Goal: Task Accomplishment & Management: Use online tool/utility

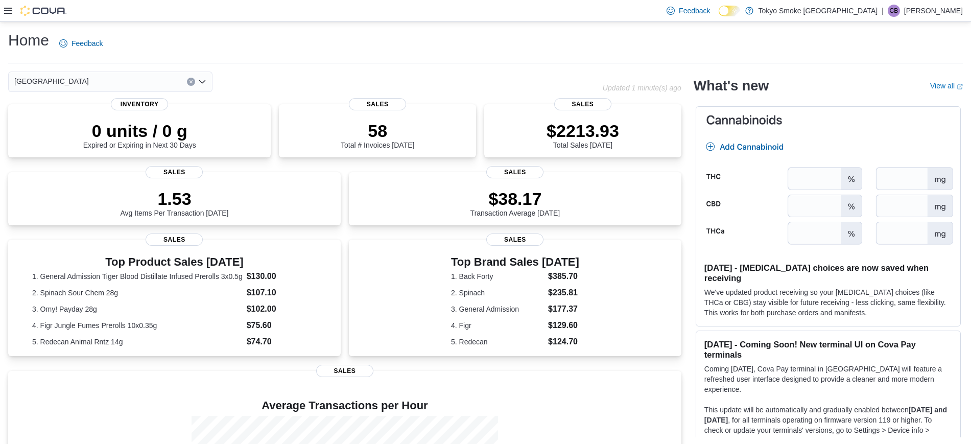
click at [7, 8] on icon at bounding box center [8, 11] width 8 height 6
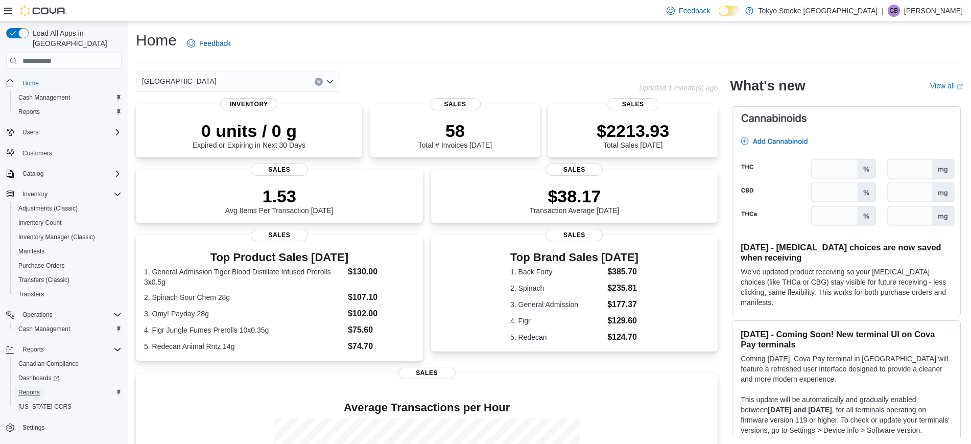
click at [32, 388] on span "Reports" at bounding box center [28, 392] width 21 height 8
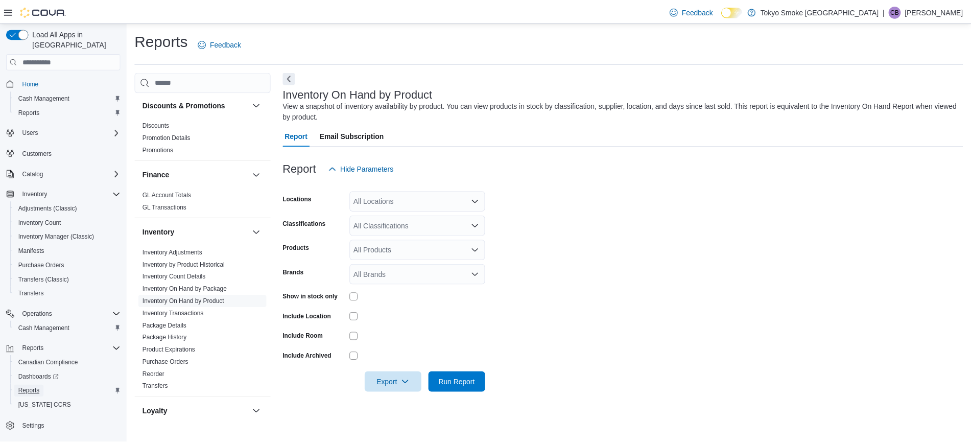
scroll to position [151, 0]
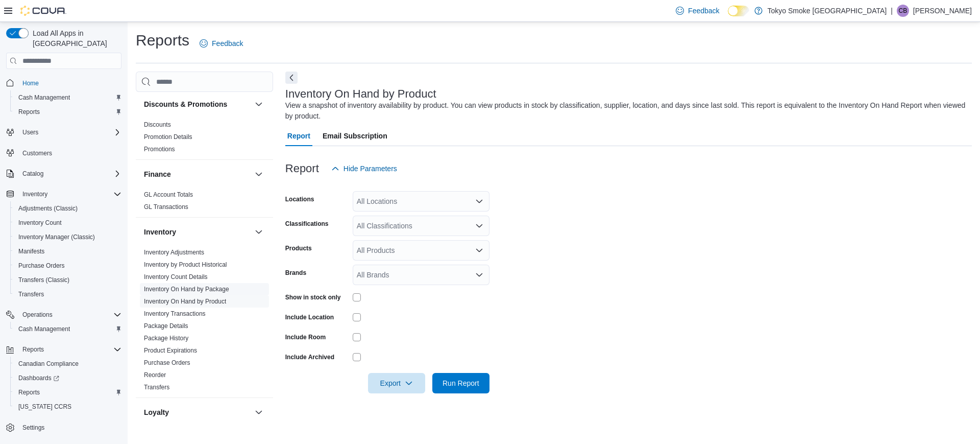
click at [194, 290] on link "Inventory On Hand by Package" at bounding box center [186, 288] width 85 height 7
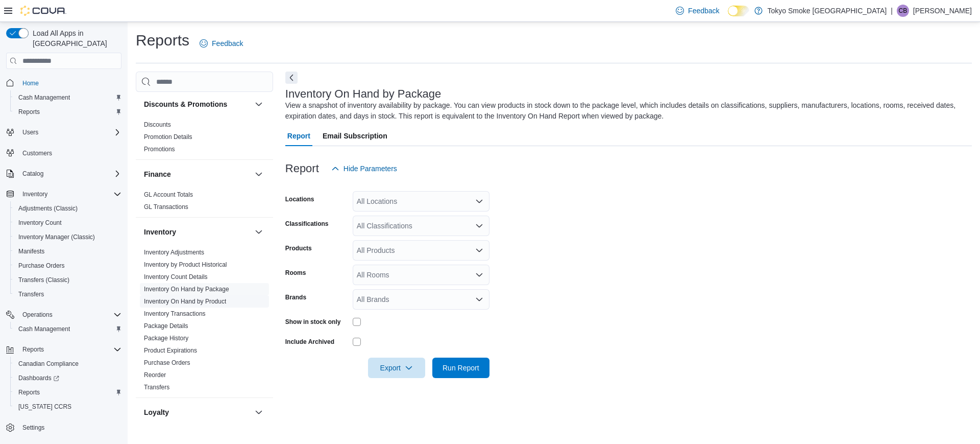
click at [198, 302] on link "Inventory On Hand by Product" at bounding box center [185, 301] width 82 height 7
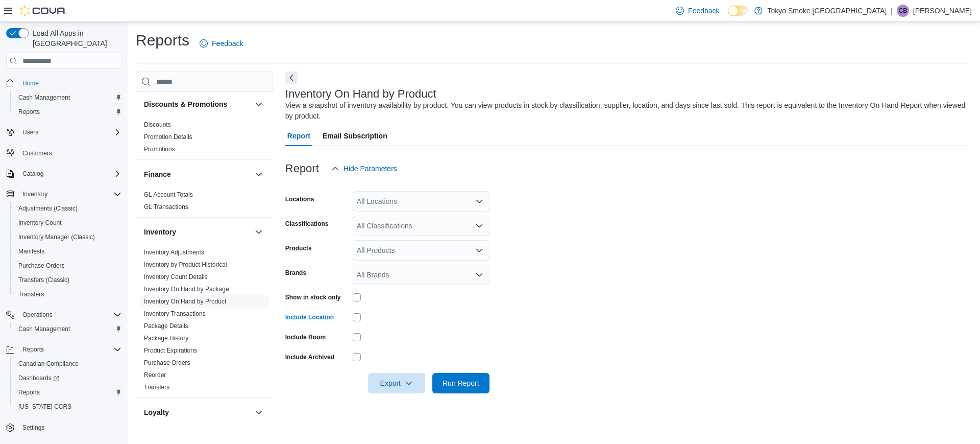
click at [381, 222] on div "All Classifications" at bounding box center [421, 225] width 137 height 20
type input "*****"
click at [380, 239] on span "Cannabis" at bounding box center [390, 243] width 30 height 10
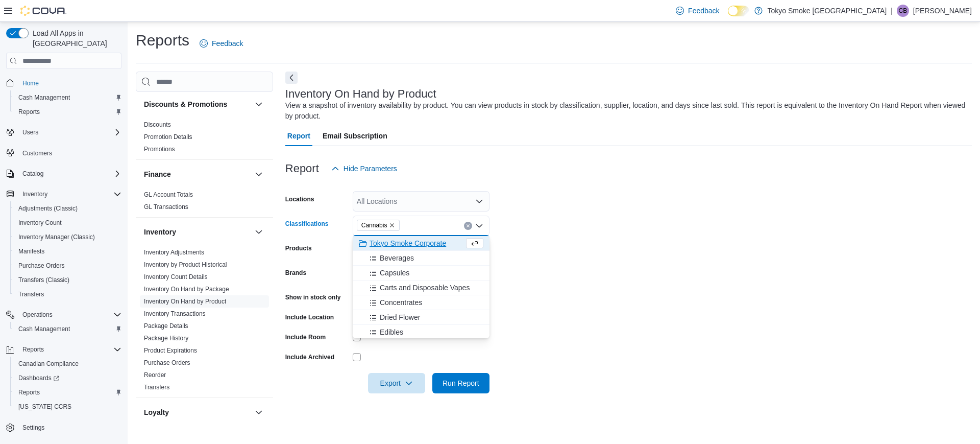
click at [530, 369] on div at bounding box center [628, 369] width 687 height 8
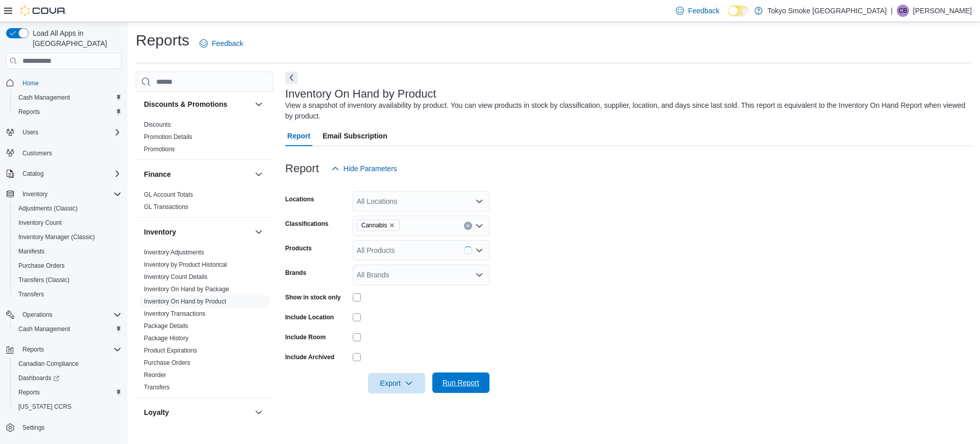
click at [475, 385] on span "Run Report" at bounding box center [461, 382] width 37 height 10
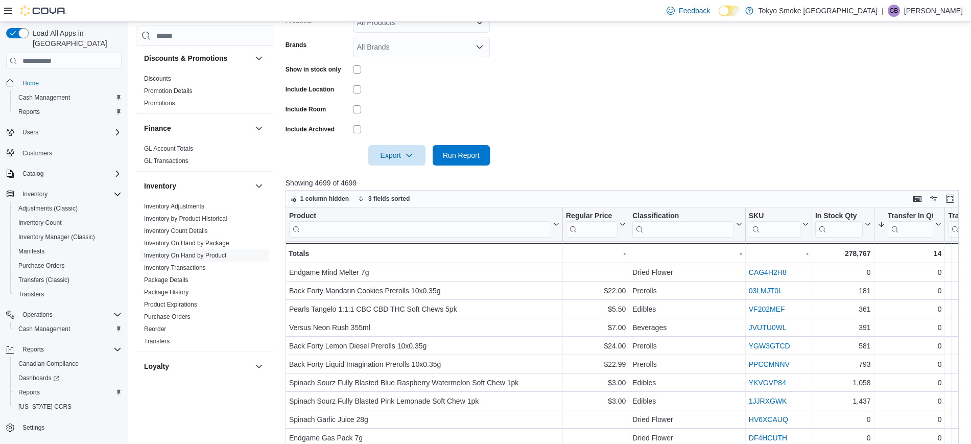
scroll to position [228, 0]
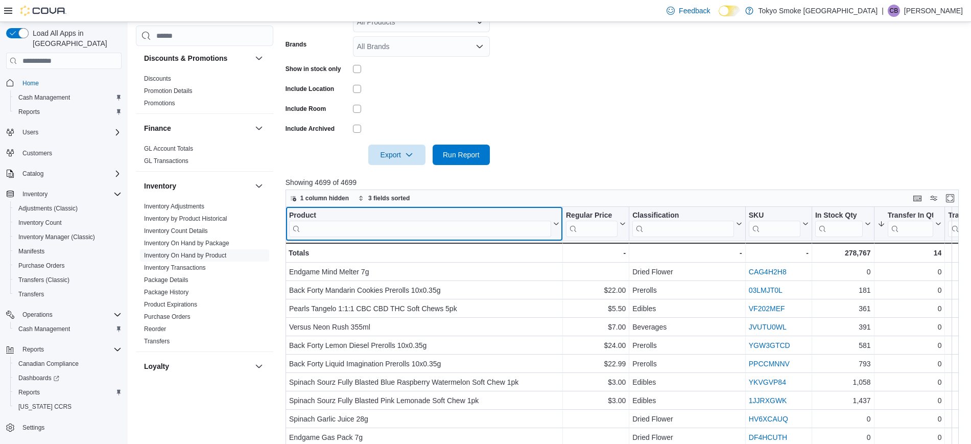
click at [462, 229] on input "search" at bounding box center [420, 229] width 262 height 16
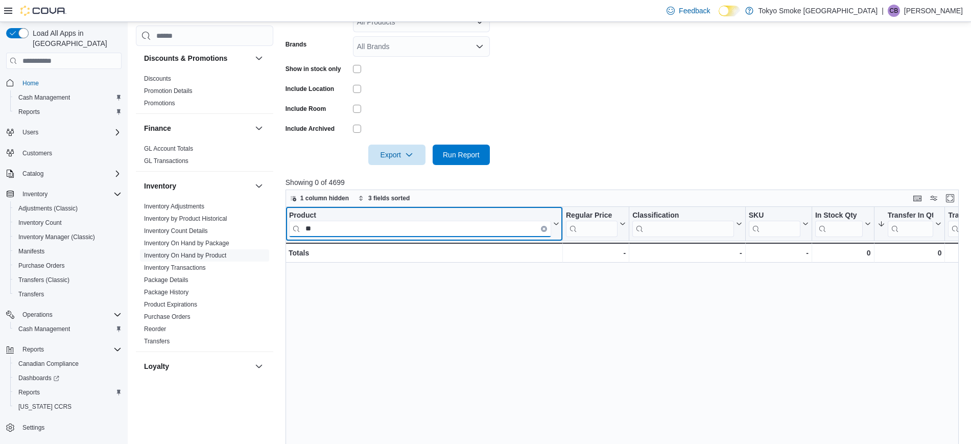
type input "*"
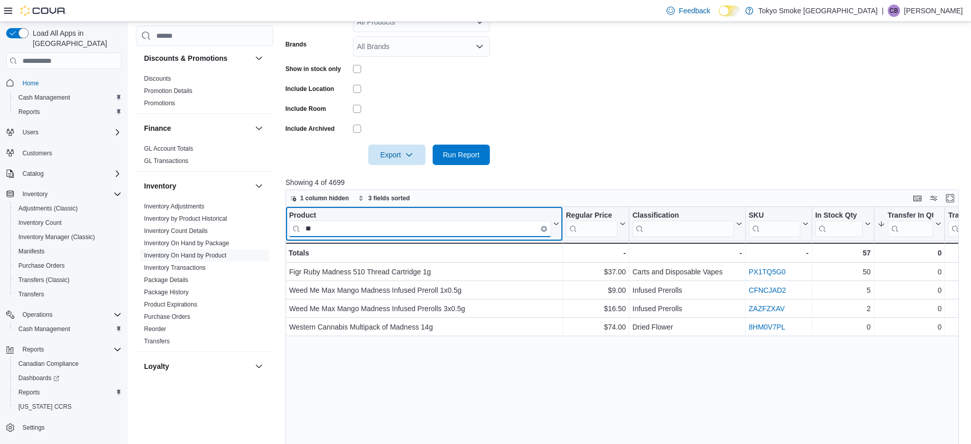
type input "*"
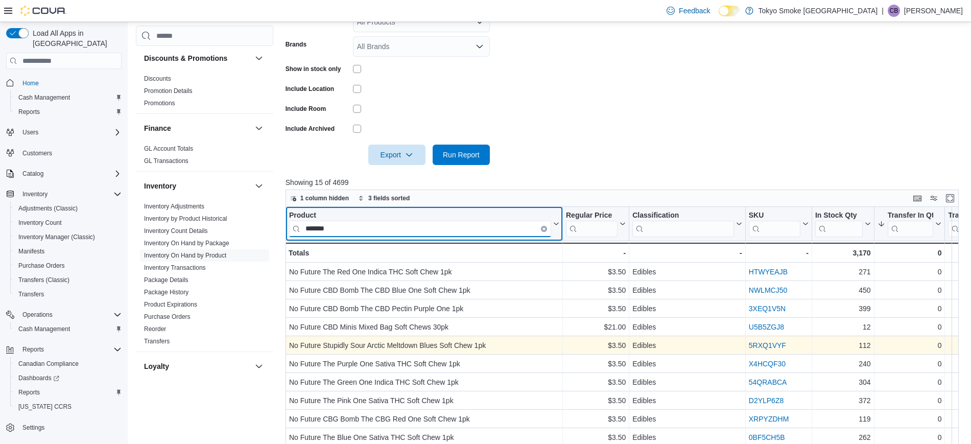
scroll to position [0, 0]
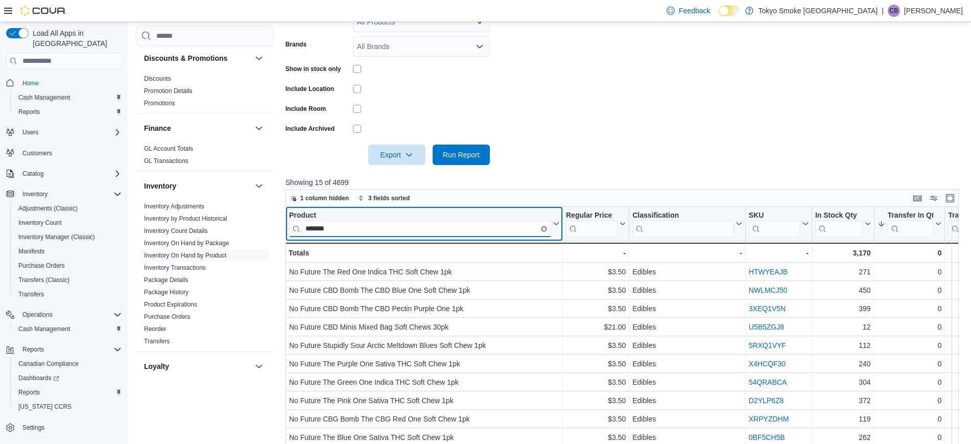
type input "*******"
click at [544, 229] on icon "Clear input" at bounding box center [544, 229] width 2 height 2
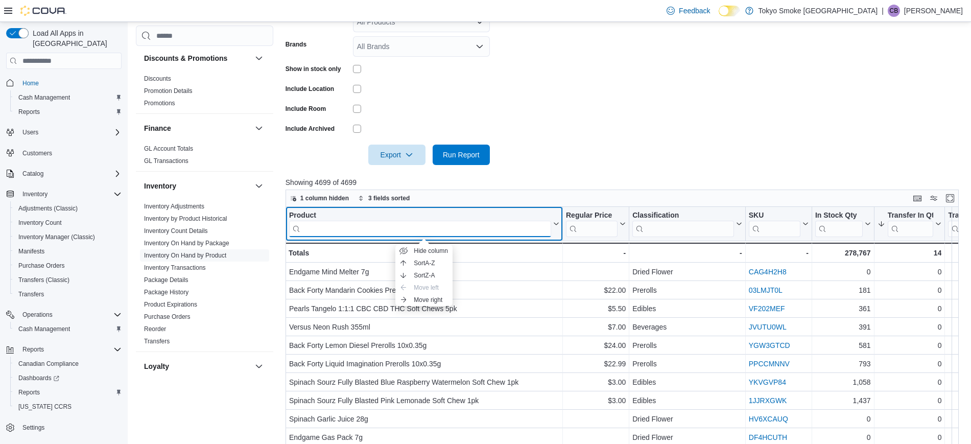
click at [481, 222] on input "search" at bounding box center [420, 229] width 262 height 16
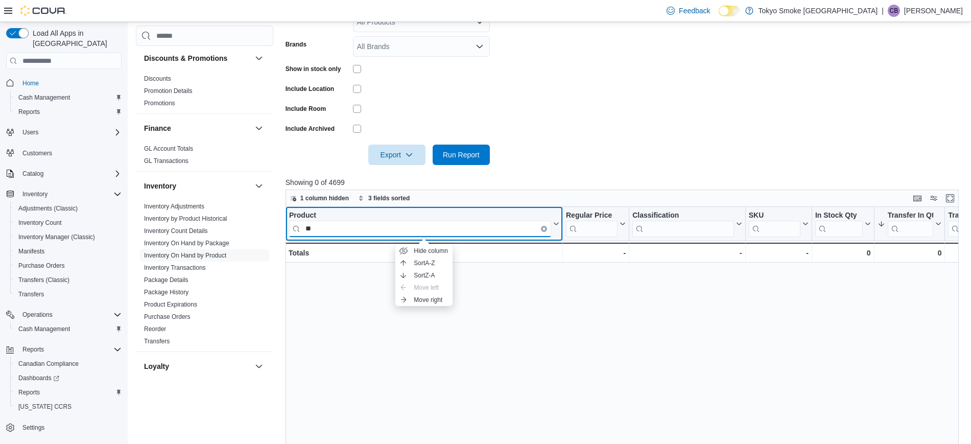
type input "*"
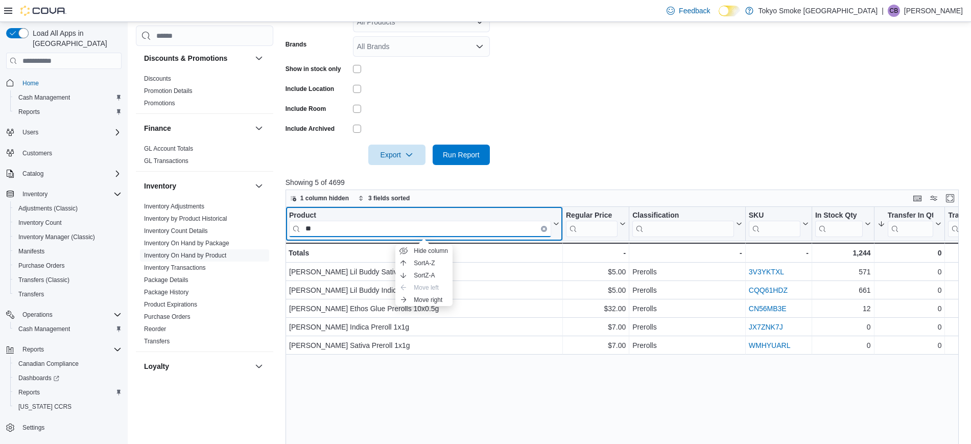
type input "*"
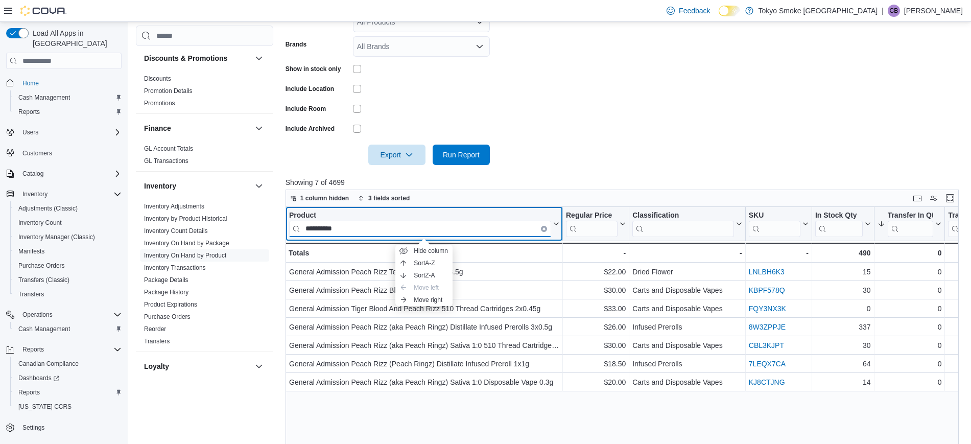
type input "**********"
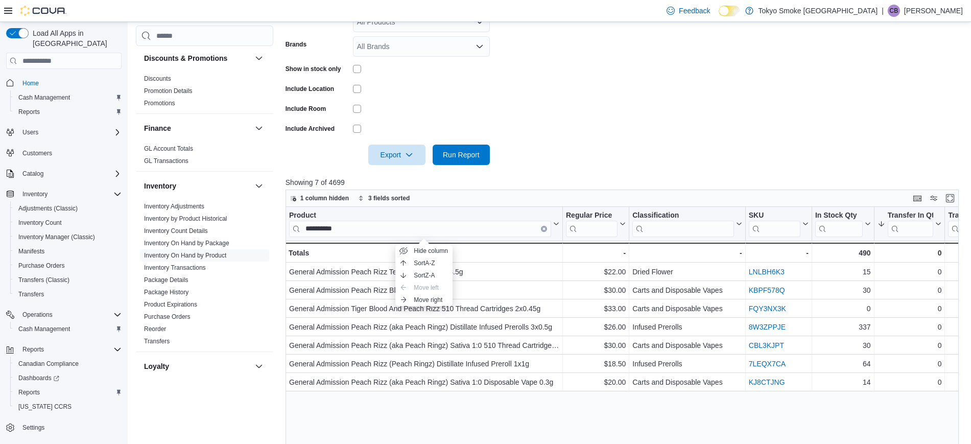
click at [495, 431] on div "**********" at bounding box center [625, 375] width 680 height 337
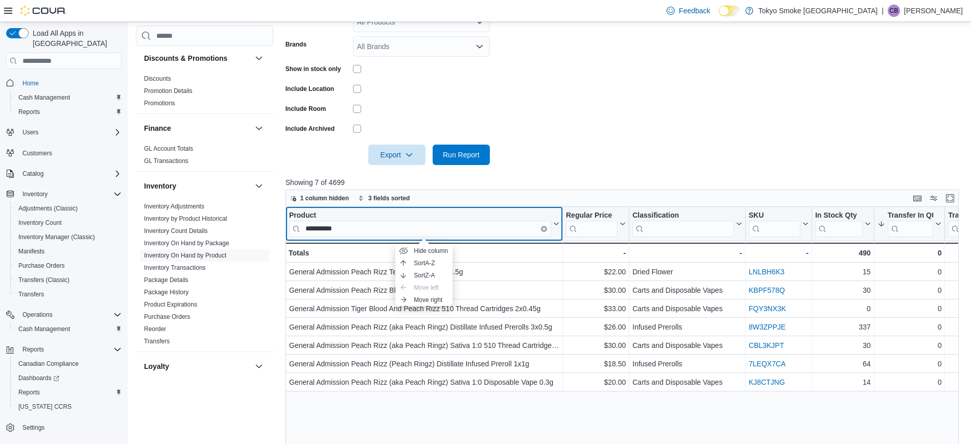
click at [544, 228] on icon "Clear input" at bounding box center [544, 229] width 2 height 2
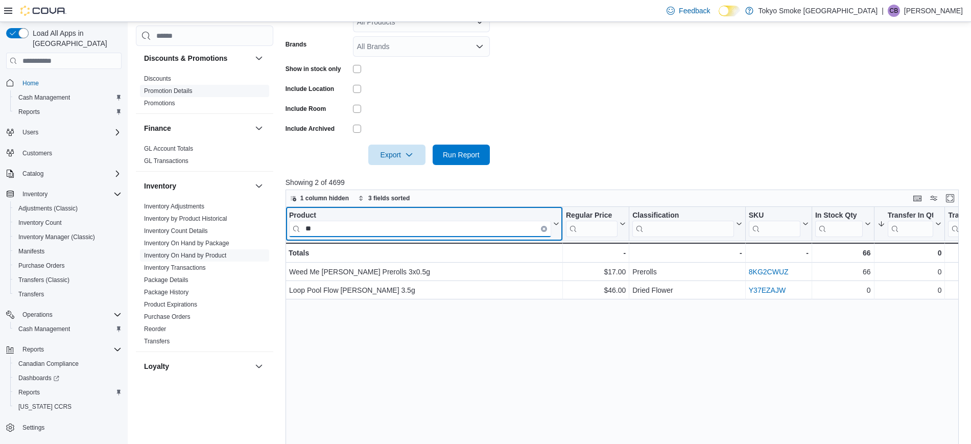
type input "*"
type input "**********"
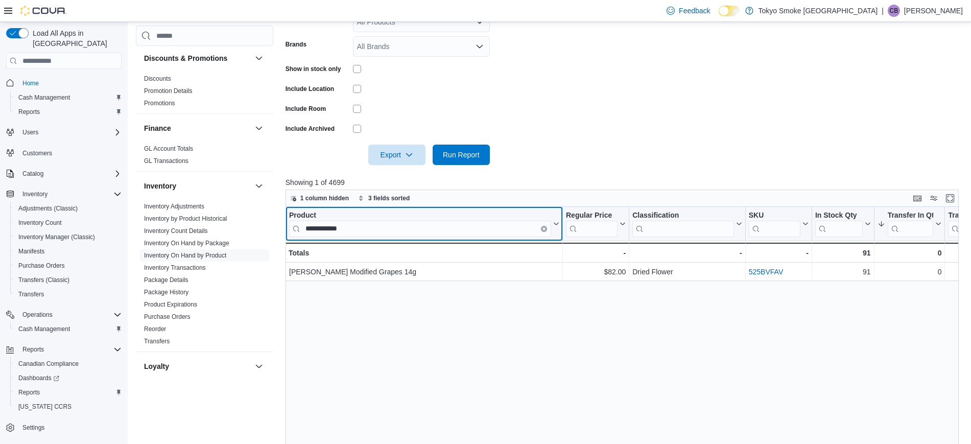
click at [543, 228] on icon "Clear input" at bounding box center [543, 228] width 3 height 3
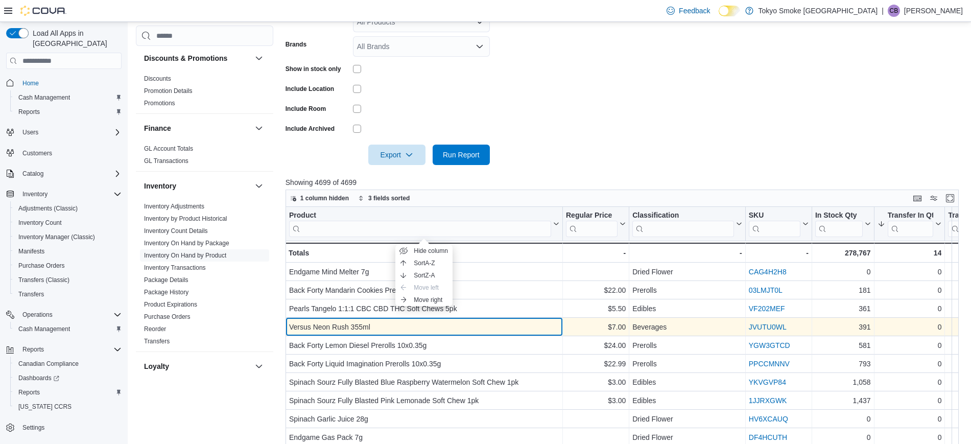
click at [498, 321] on div "Versus Neon Rush 355ml" at bounding box center [424, 327] width 270 height 12
